Goal: Transaction & Acquisition: Purchase product/service

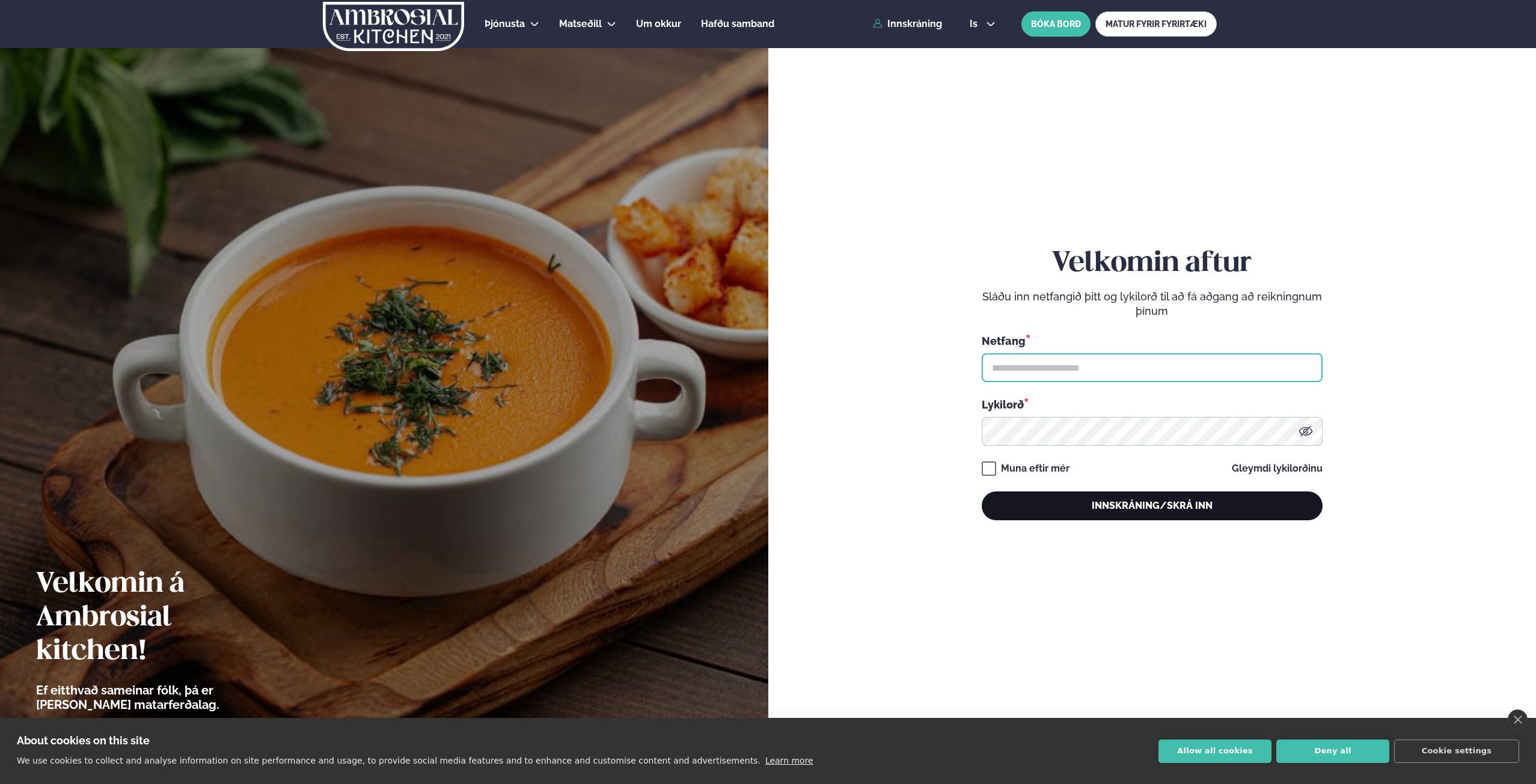
type input "**********"
click at [1161, 513] on button "Innskráning/Skrá inn" at bounding box center [1152, 505] width 341 height 29
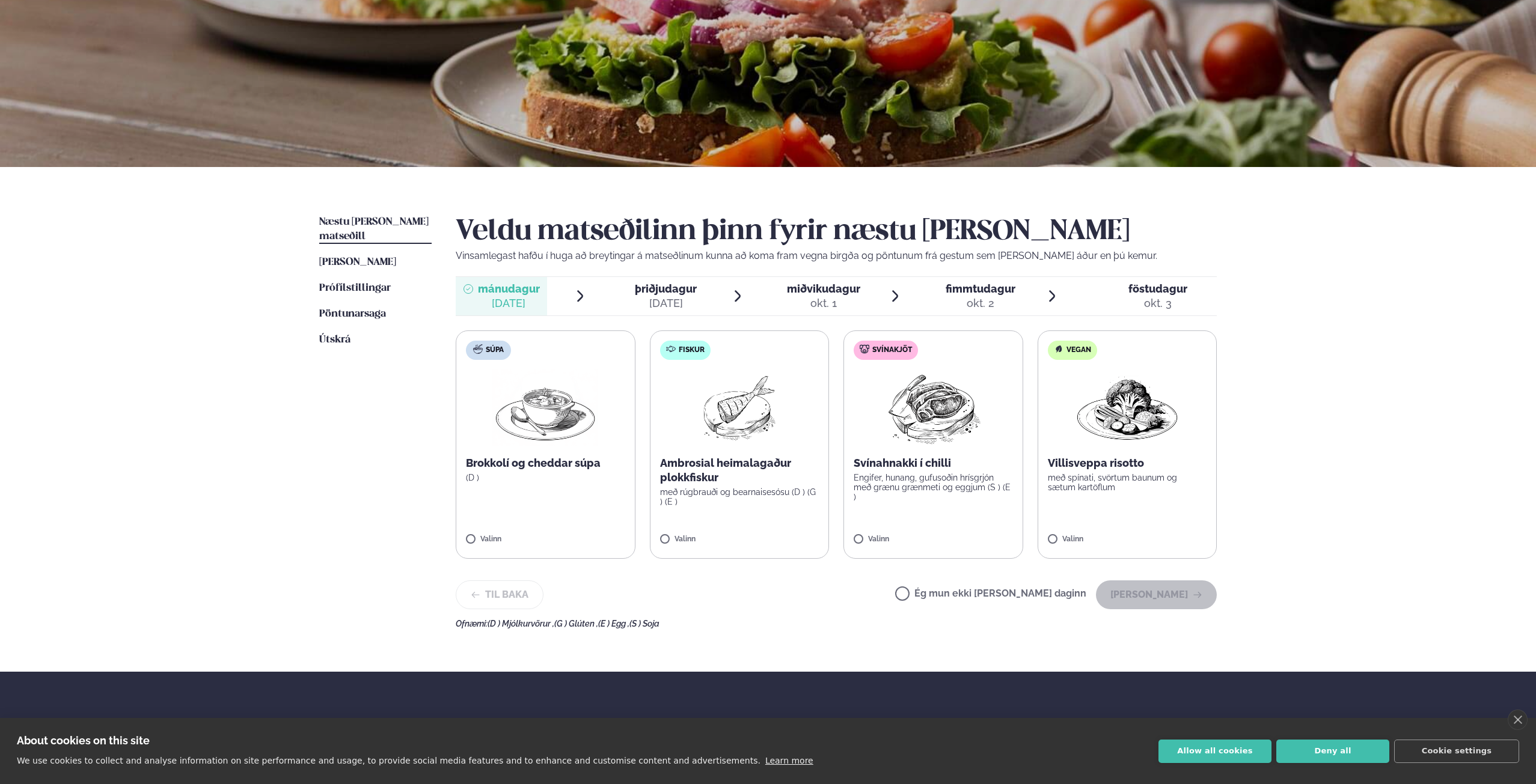
scroll to position [120, 0]
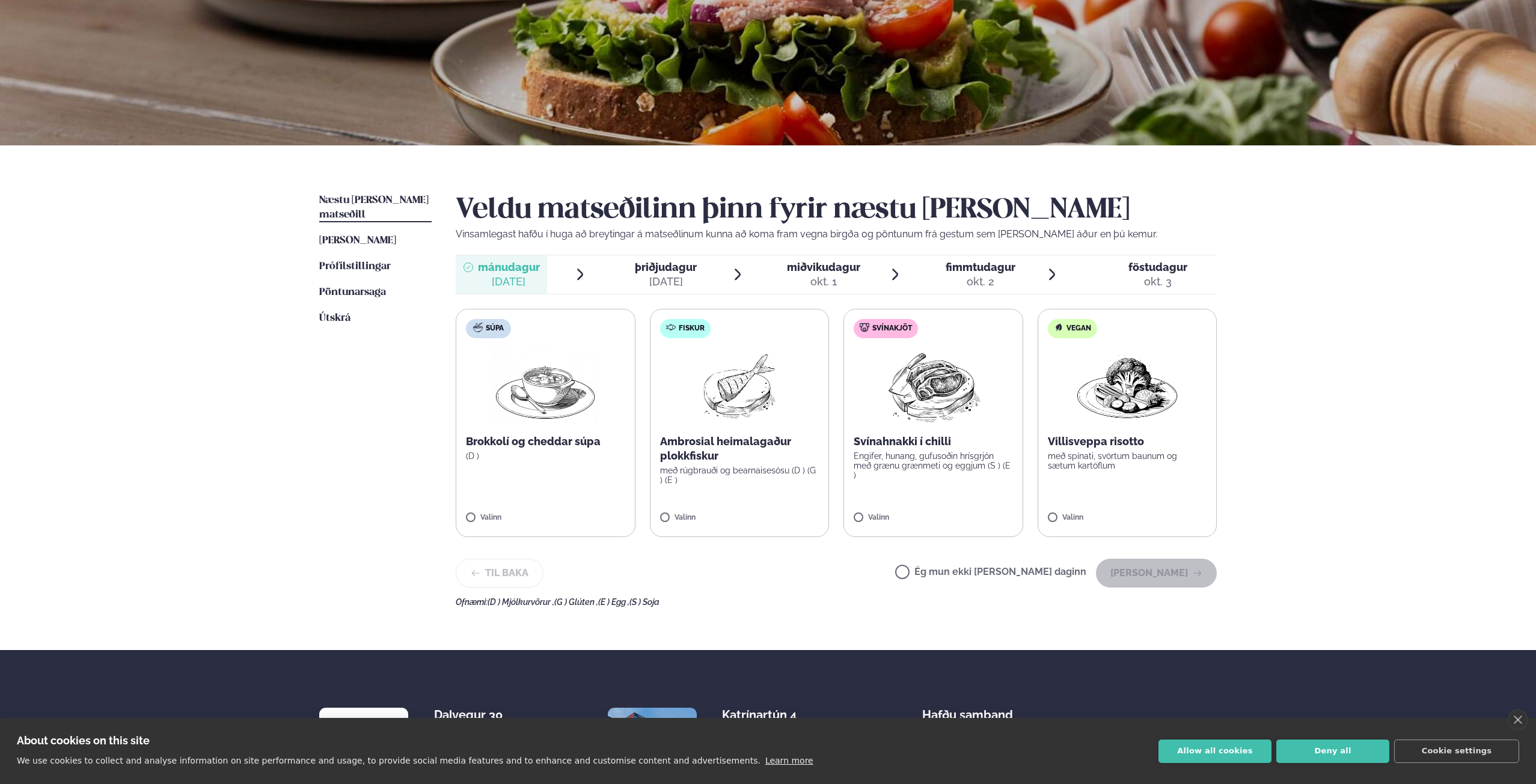
click at [1096, 416] on img at bounding box center [1127, 386] width 106 height 77
click at [1124, 566] on button "[PERSON_NAME]" at bounding box center [1156, 573] width 121 height 29
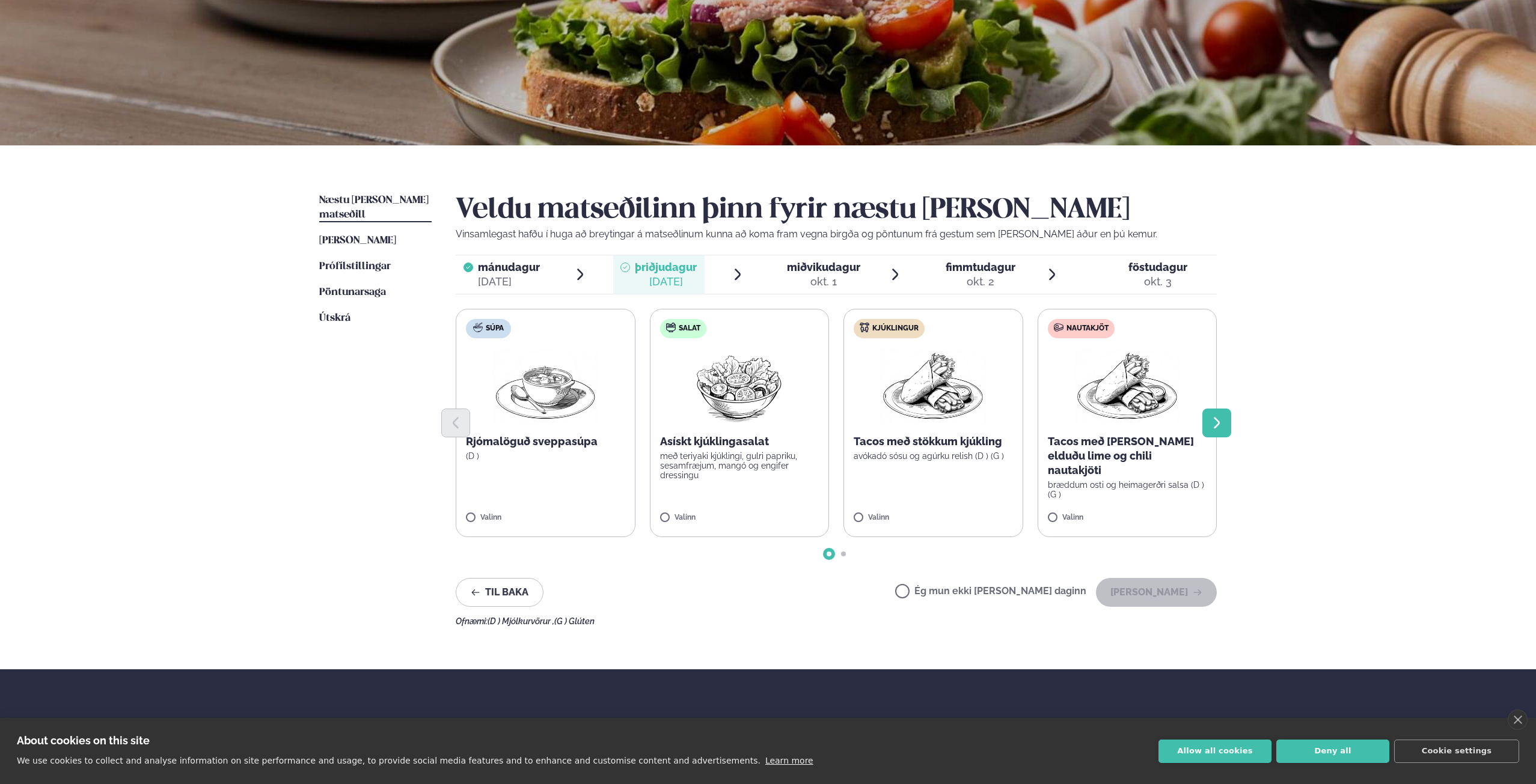
click at [1211, 429] on icon "Next slide" at bounding box center [1217, 423] width 15 height 15
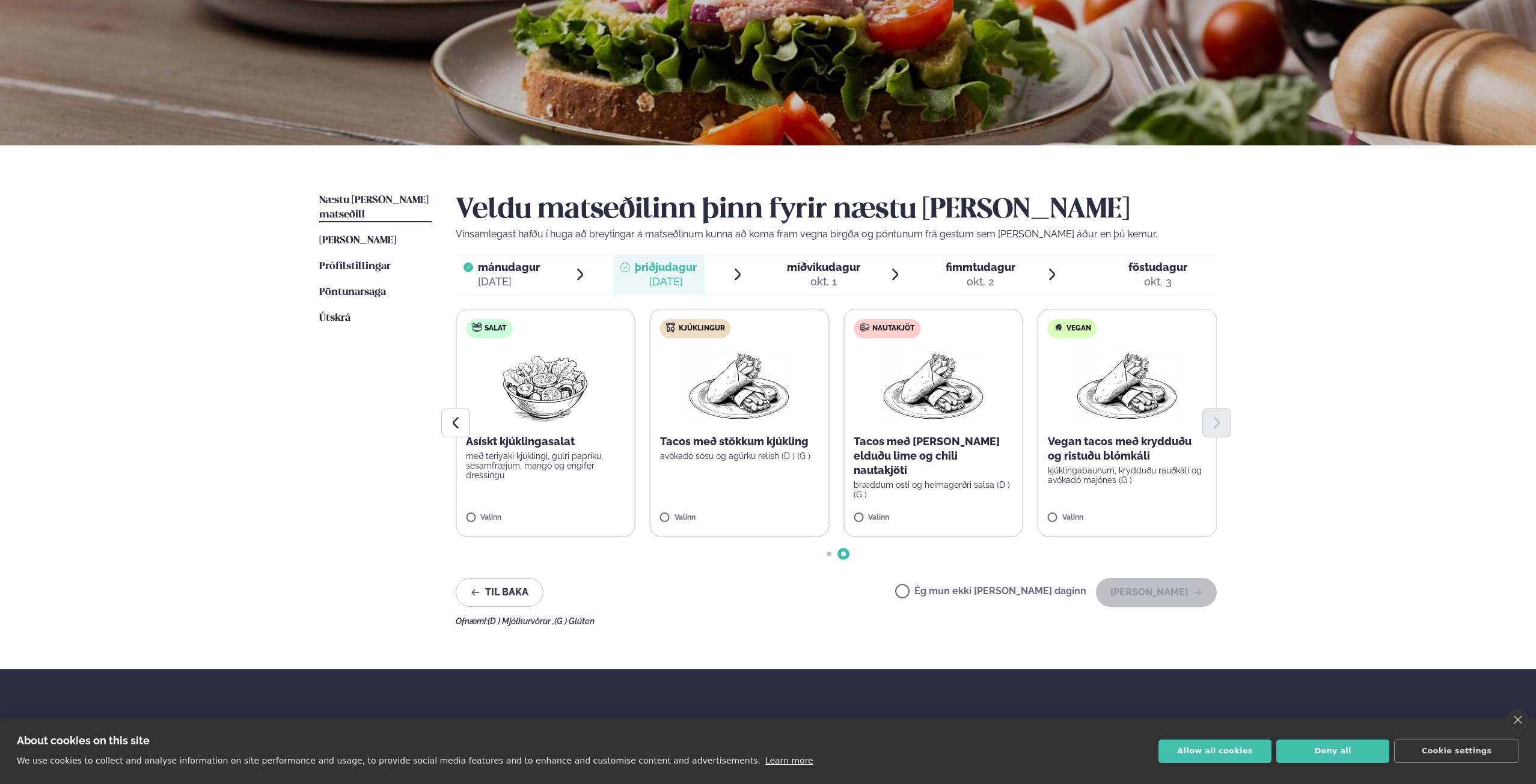
click at [1134, 427] on div at bounding box center [836, 423] width 761 height 29
click at [1134, 474] on p "kjúklingabaunum, krydduðu rauðkáli og avókadó majónes (G )" at bounding box center [1128, 475] width 159 height 19
click at [1139, 503] on label "Vegan Vegan tacos með krydduðu og ristuðu blómkáli kjúklingabaunum, krydduðu ra…" at bounding box center [1127, 423] width 180 height 228
click at [1163, 582] on button "[PERSON_NAME]" at bounding box center [1156, 592] width 121 height 29
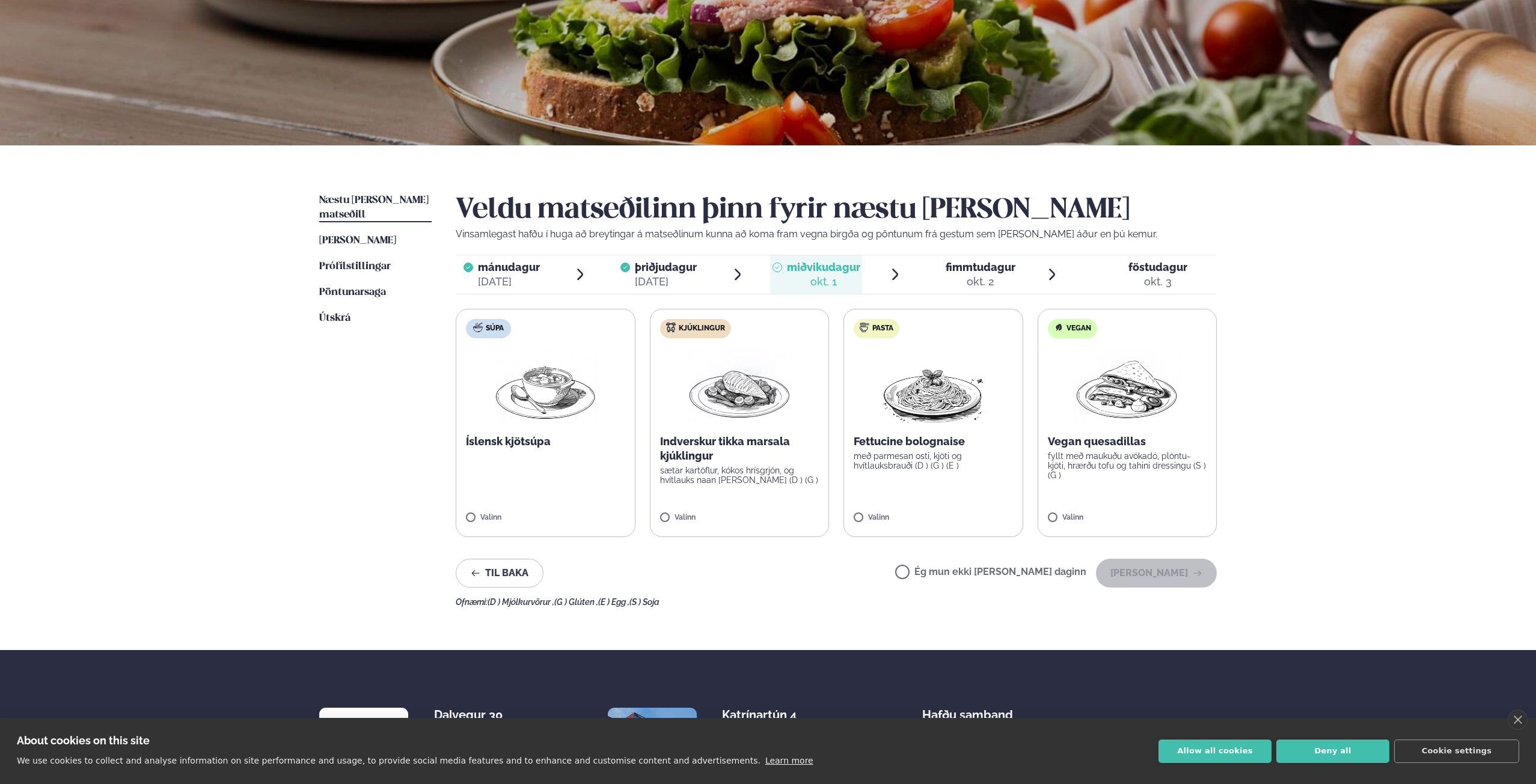
click at [1168, 504] on label "Vegan Vegan quesadillas fyllt með maukuðu avókadó, plöntu-kjöti, hrærðu tofu og…" at bounding box center [1127, 423] width 180 height 228
click at [1175, 569] on button "[PERSON_NAME]" at bounding box center [1156, 573] width 121 height 29
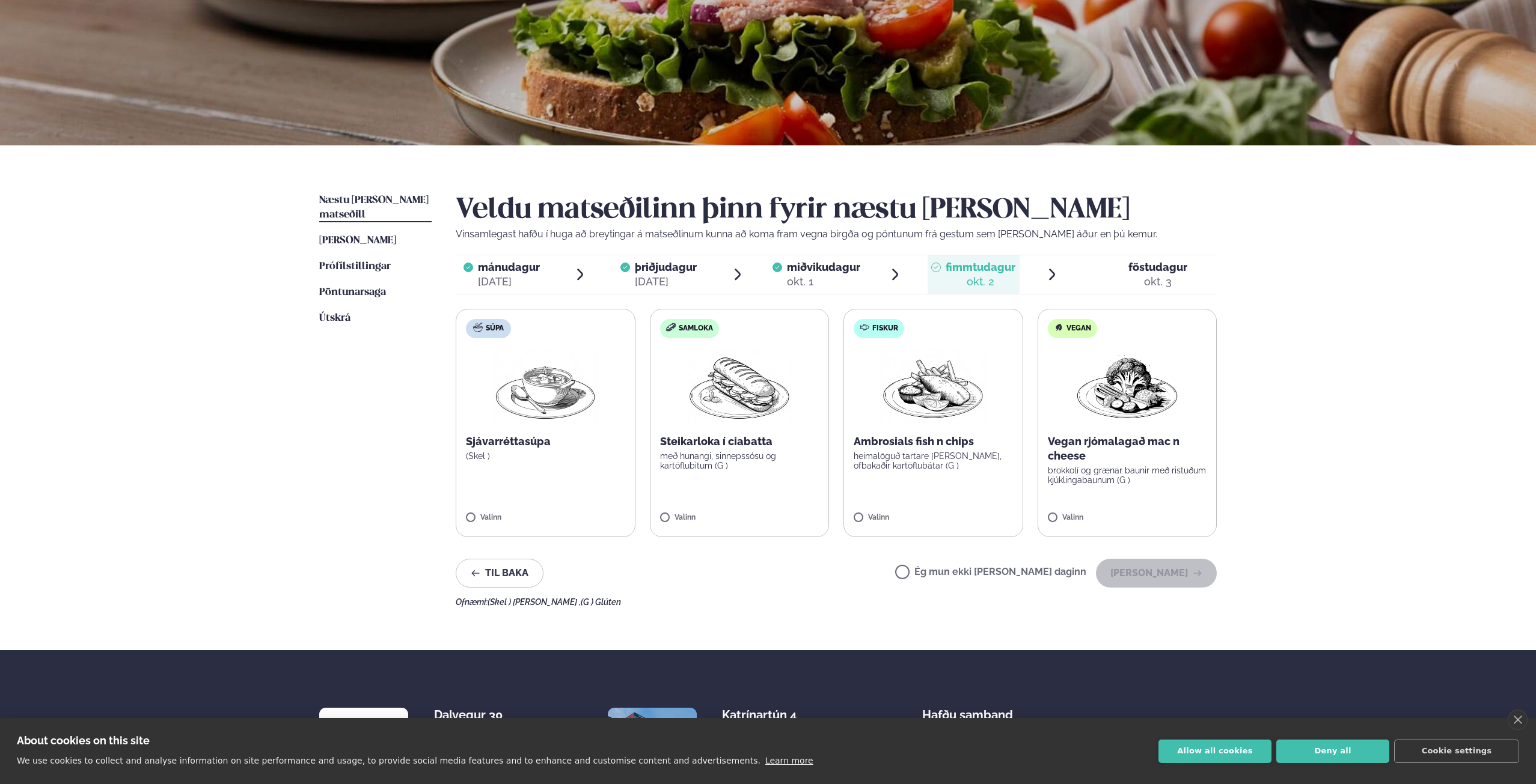
click at [983, 521] on div "Valinn" at bounding box center [933, 519] width 159 height 10
click at [1136, 576] on button "[PERSON_NAME]" at bounding box center [1156, 573] width 121 height 29
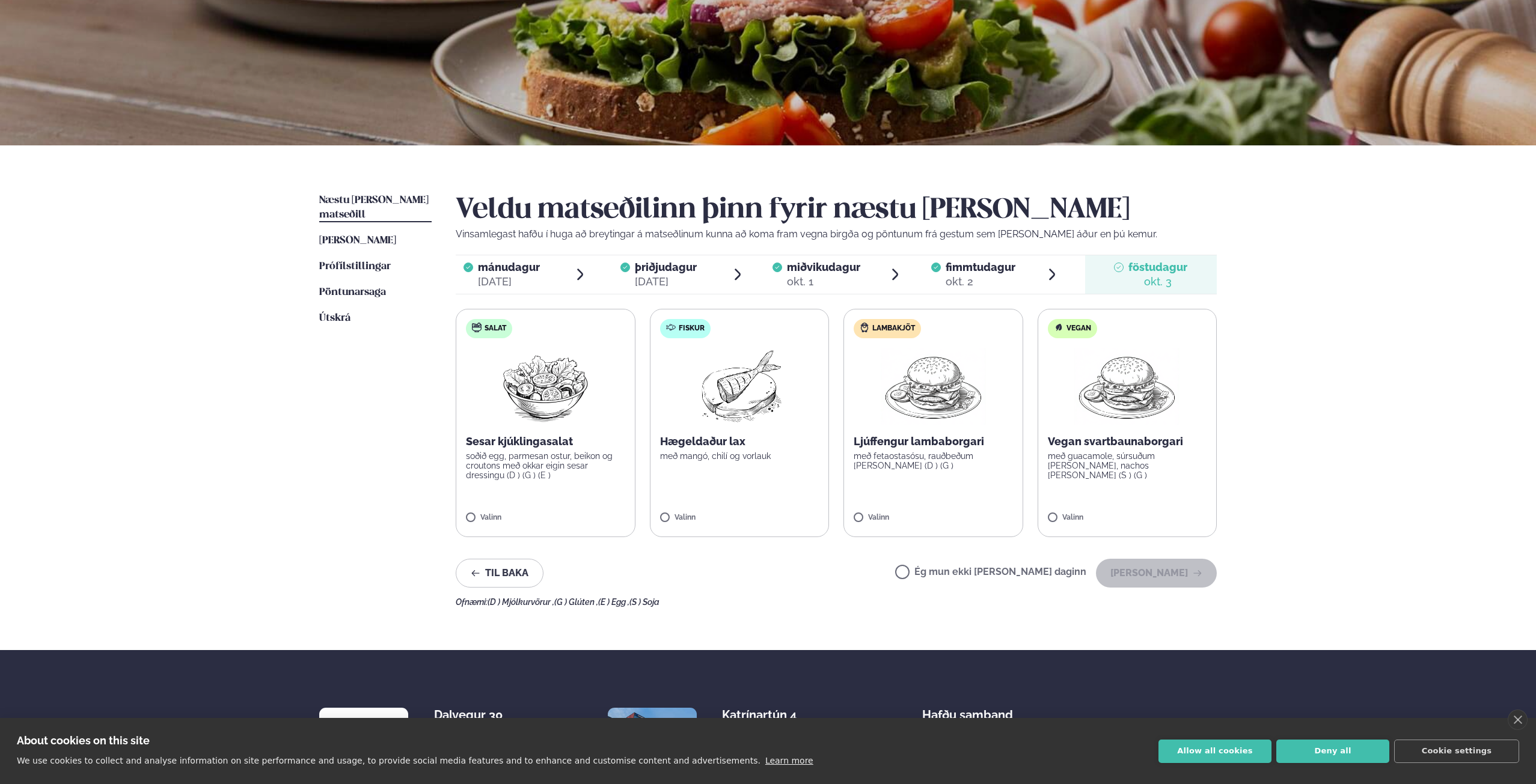
click at [1172, 469] on p "með guacamole, súrsuðum [PERSON_NAME], nachos [PERSON_NAME] (S ) (G )" at bounding box center [1128, 465] width 159 height 29
click at [1167, 579] on button "[PERSON_NAME]" at bounding box center [1156, 573] width 121 height 29
